Goal: Task Accomplishment & Management: Use online tool/utility

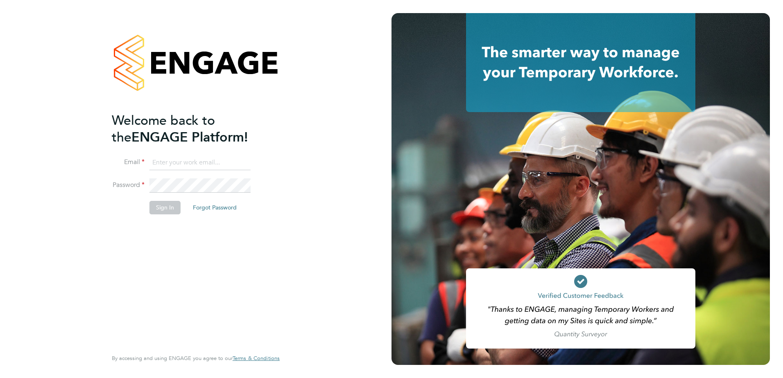
type input "tim.hawkridge@vistry.co.uk"
click at [163, 207] on button "Sign In" at bounding box center [164, 207] width 31 height 13
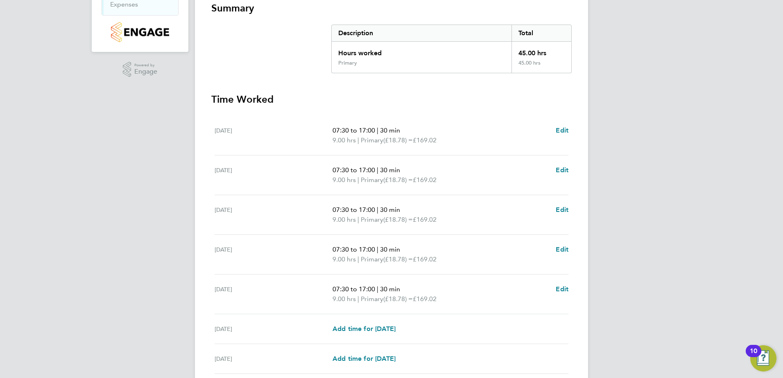
scroll to position [220, 0]
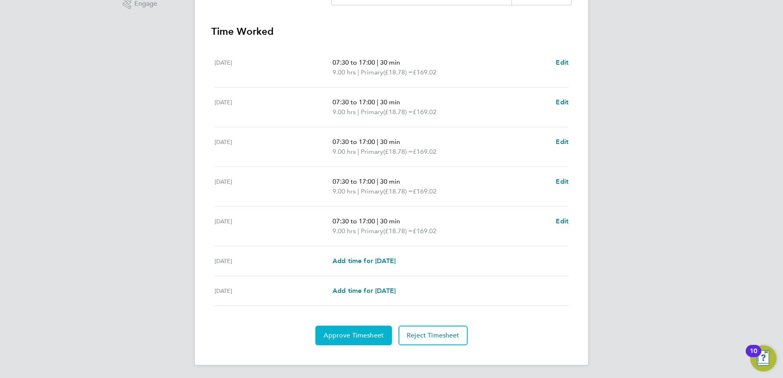
click at [352, 339] on span "Approve Timesheet" at bounding box center [354, 336] width 60 height 8
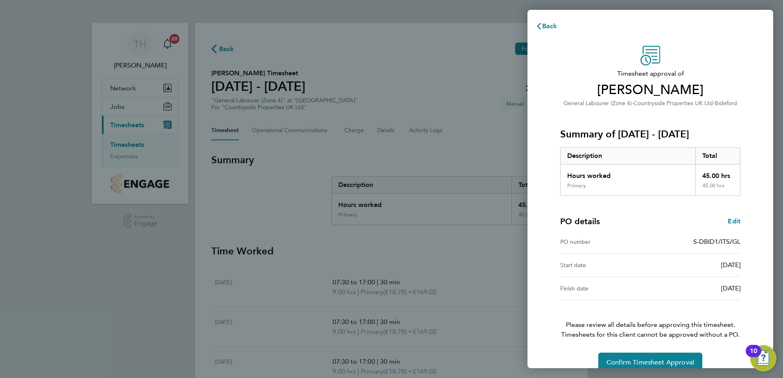
scroll to position [14, 0]
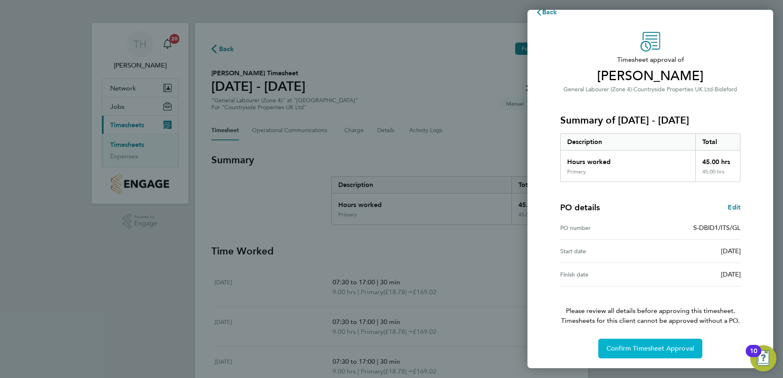
click at [640, 351] on span "Confirm Timesheet Approval" at bounding box center [650, 349] width 88 height 8
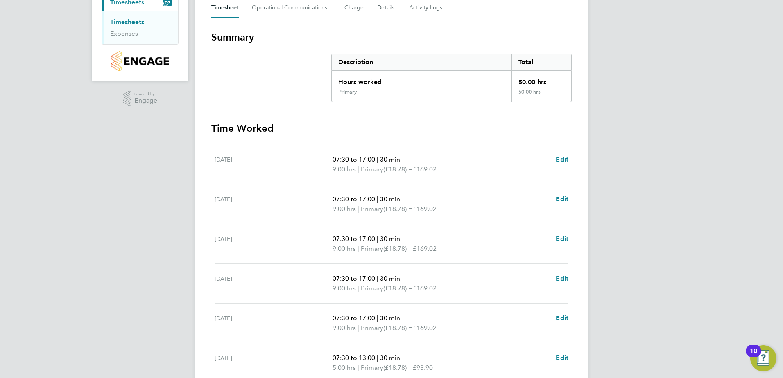
scroll to position [230, 0]
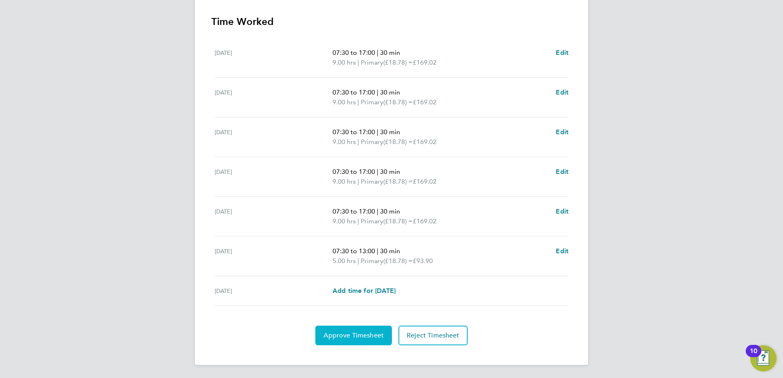
click at [354, 337] on span "Approve Timesheet" at bounding box center [354, 336] width 60 height 8
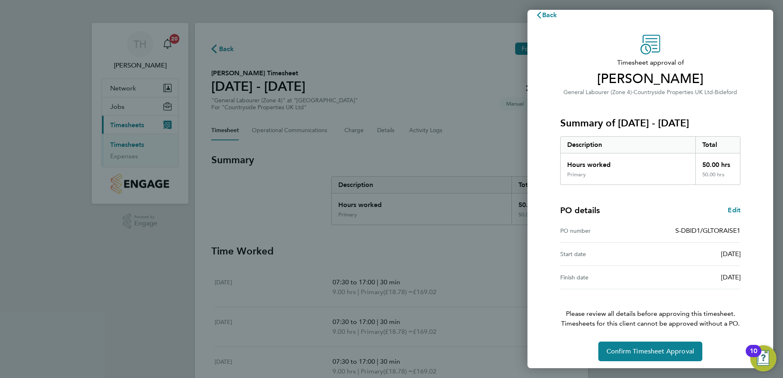
scroll to position [14, 0]
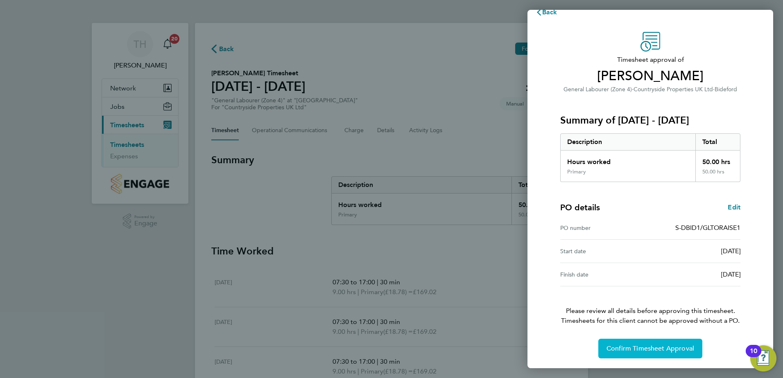
click at [649, 348] on span "Confirm Timesheet Approval" at bounding box center [650, 349] width 88 height 8
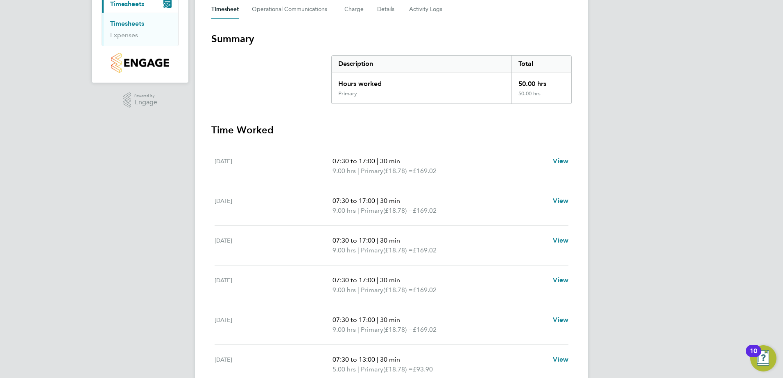
scroll to position [123, 0]
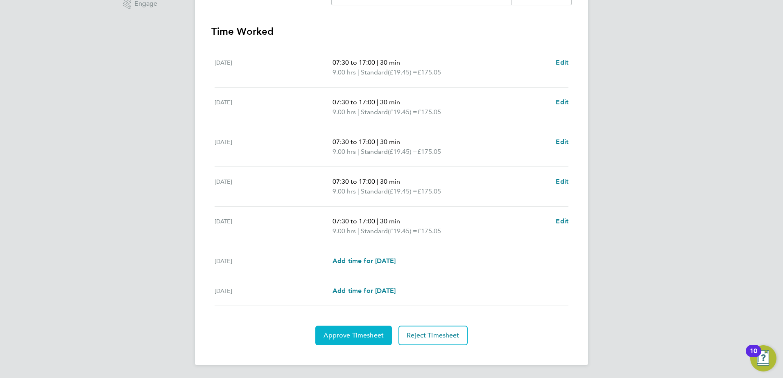
click at [338, 333] on span "Approve Timesheet" at bounding box center [354, 336] width 60 height 8
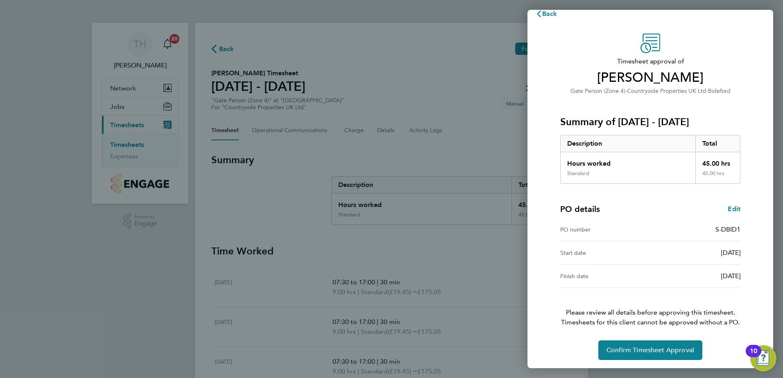
scroll to position [14, 0]
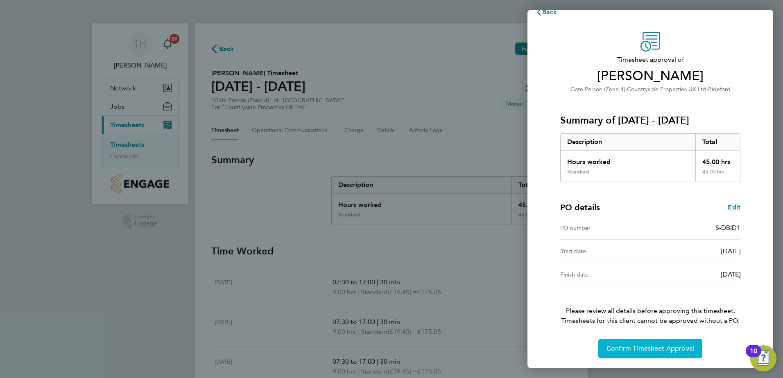
click at [650, 349] on span "Confirm Timesheet Approval" at bounding box center [650, 349] width 88 height 8
